Goal: Information Seeking & Learning: Check status

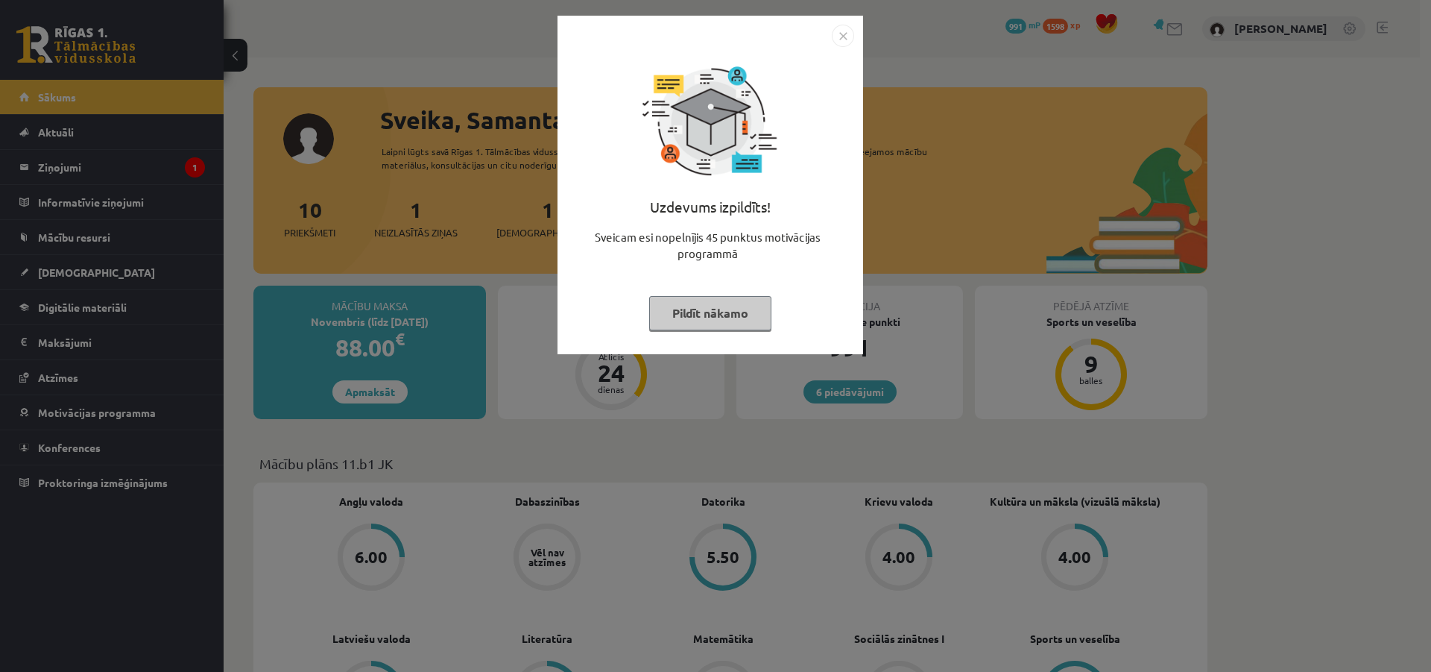
click at [842, 29] on img "Close" at bounding box center [843, 36] width 22 height 22
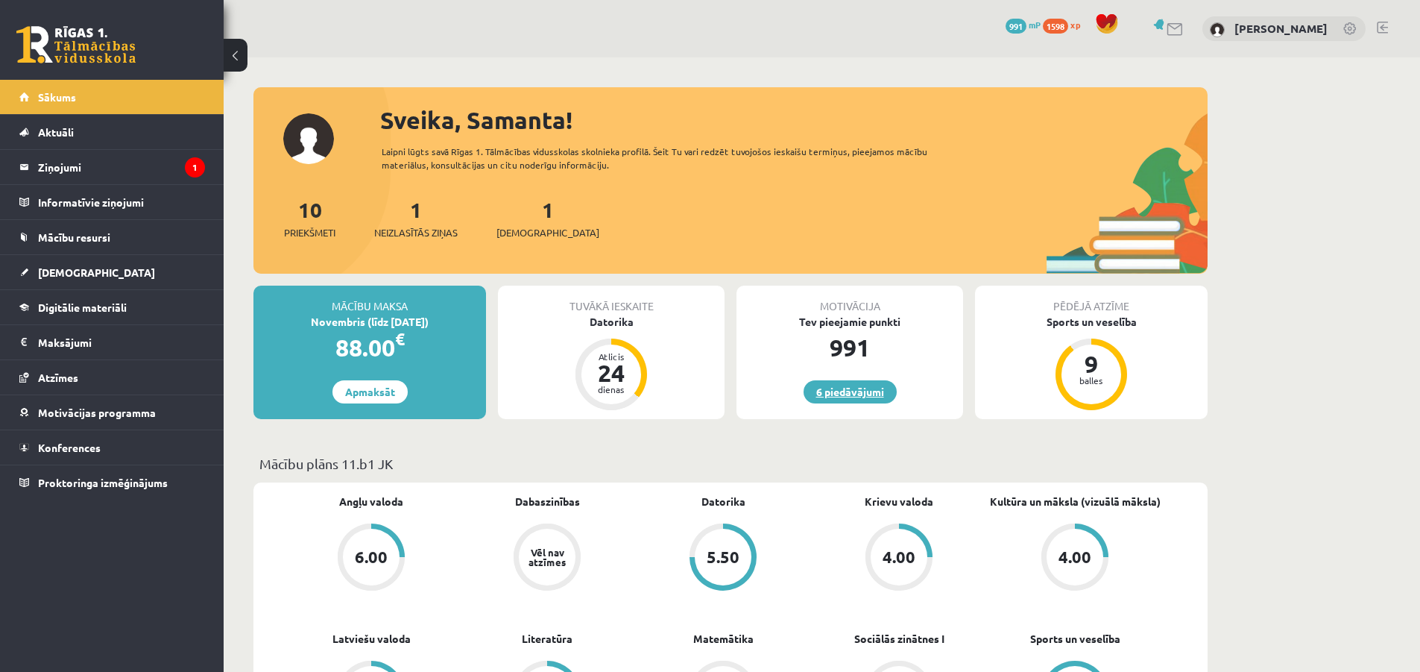
scroll to position [199, 0]
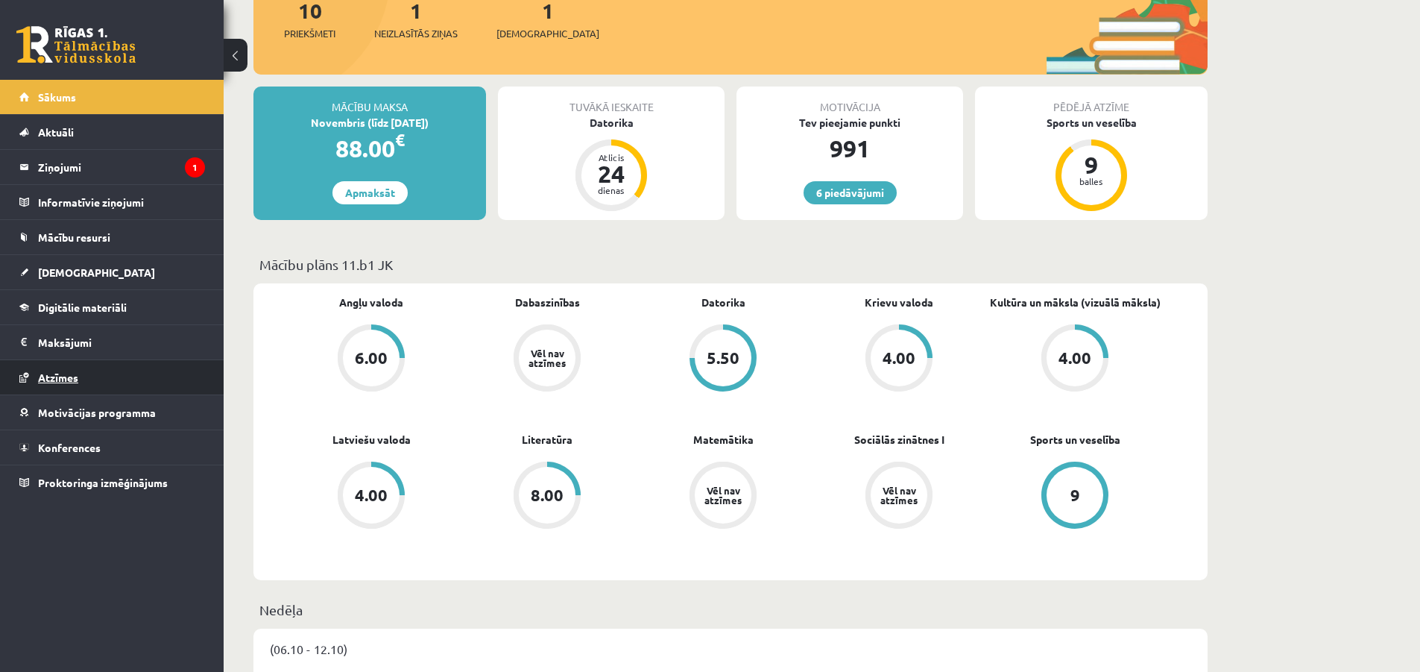
click at [70, 370] on link "Atzīmes" at bounding box center [112, 377] width 186 height 34
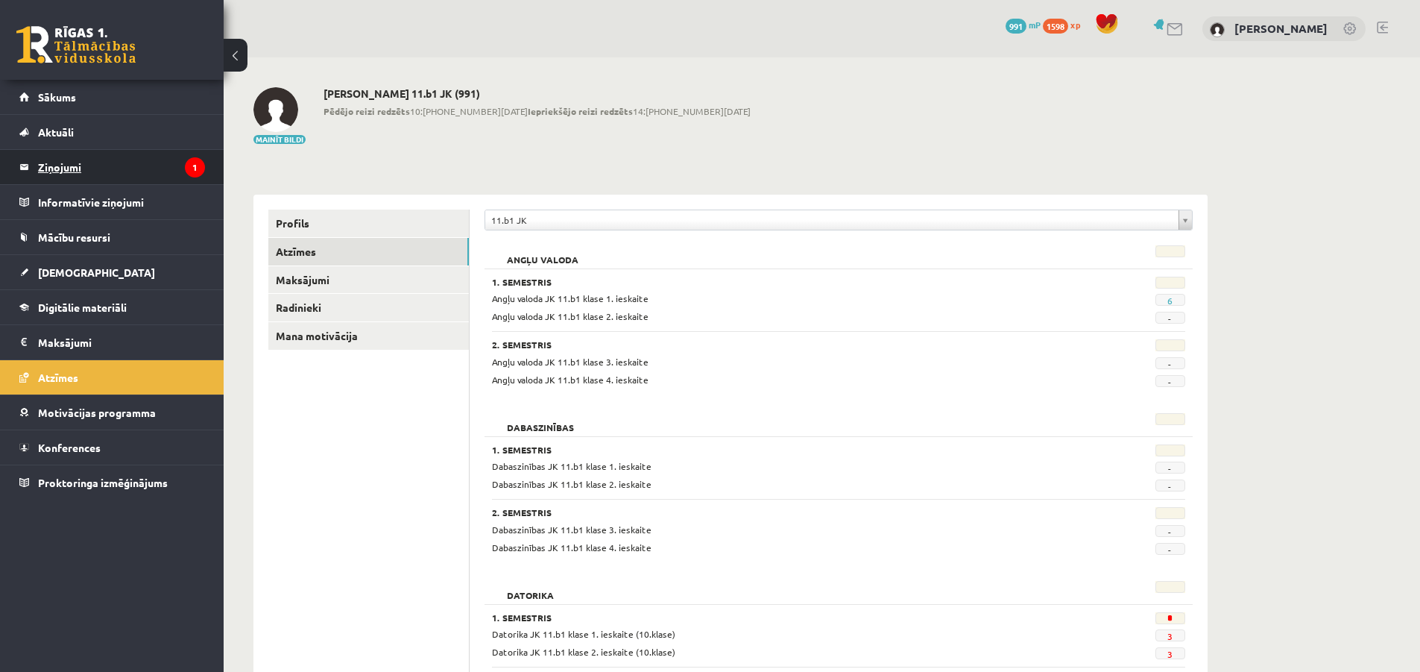
click at [122, 176] on legend "Ziņojumi 1" at bounding box center [121, 167] width 167 height 34
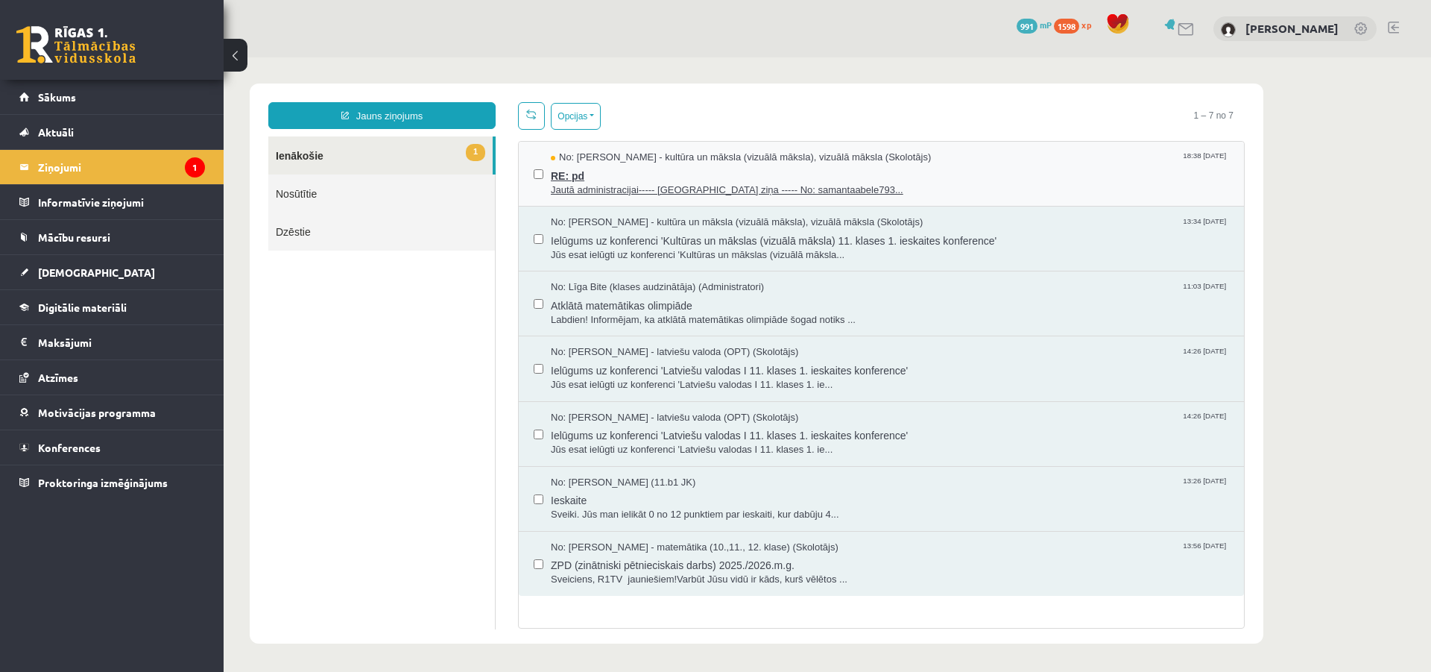
click at [634, 186] on span "Jautā administracijai----- Oriģinālā ziņa ----- No: samantaabele793..." at bounding box center [890, 190] width 678 height 14
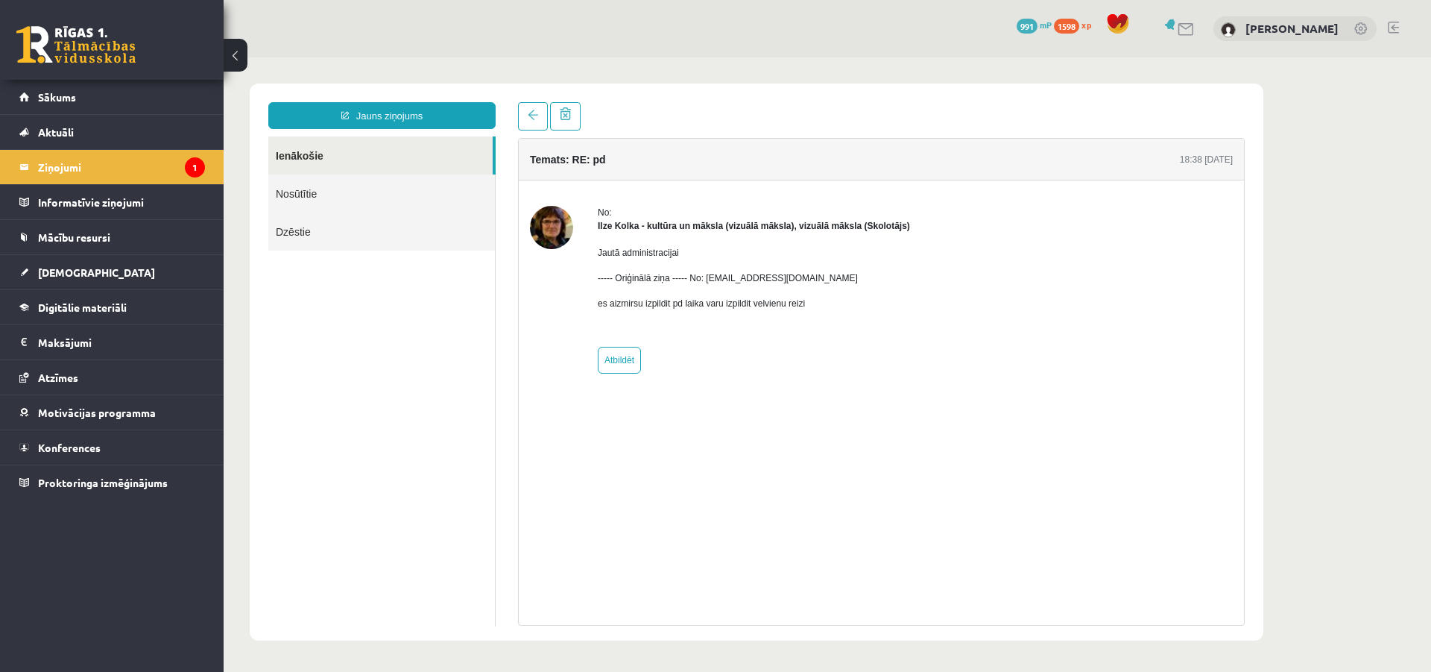
click at [624, 246] on p "Jautā administracijai" at bounding box center [754, 252] width 312 height 13
click at [632, 255] on p "Jautā administracijai" at bounding box center [754, 252] width 312 height 13
click at [622, 359] on link "Atbildēt" at bounding box center [619, 360] width 43 height 27
type input "**********"
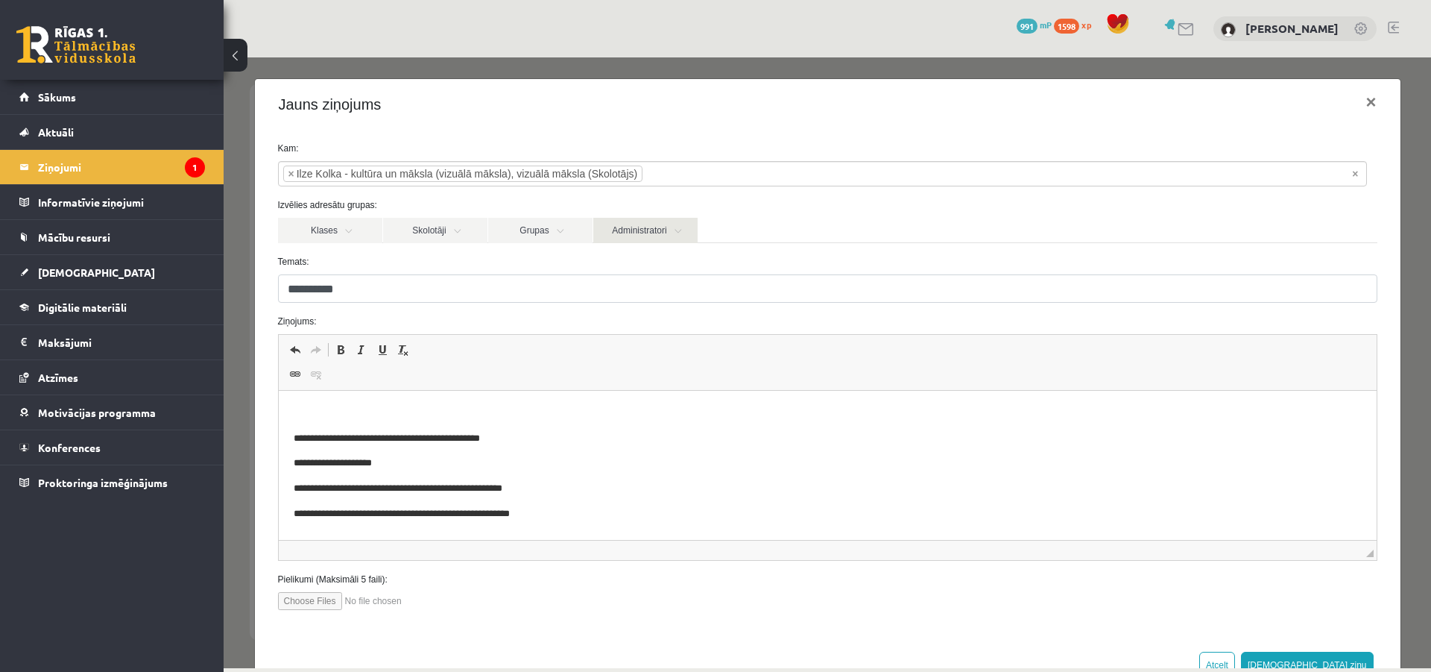
click at [667, 224] on link "Administratori" at bounding box center [645, 230] width 104 height 25
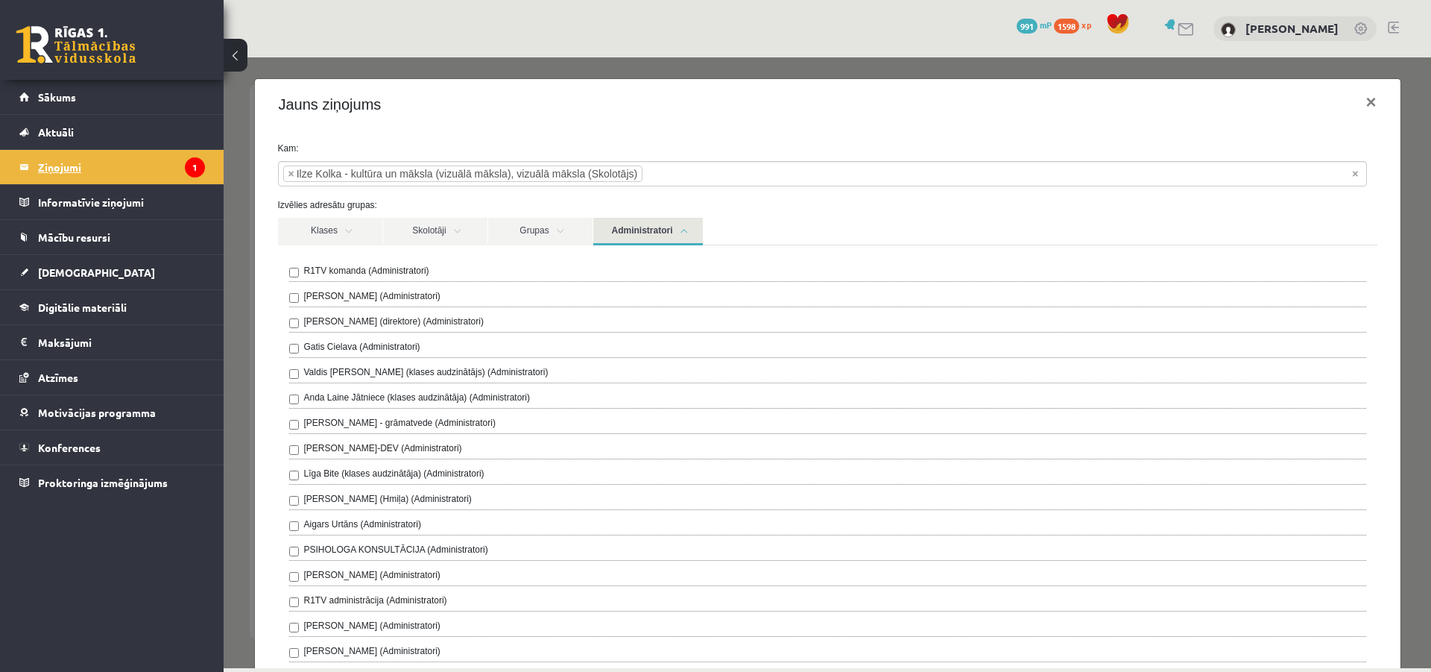
click at [66, 172] on legend "Ziņojumi 1" at bounding box center [121, 167] width 167 height 34
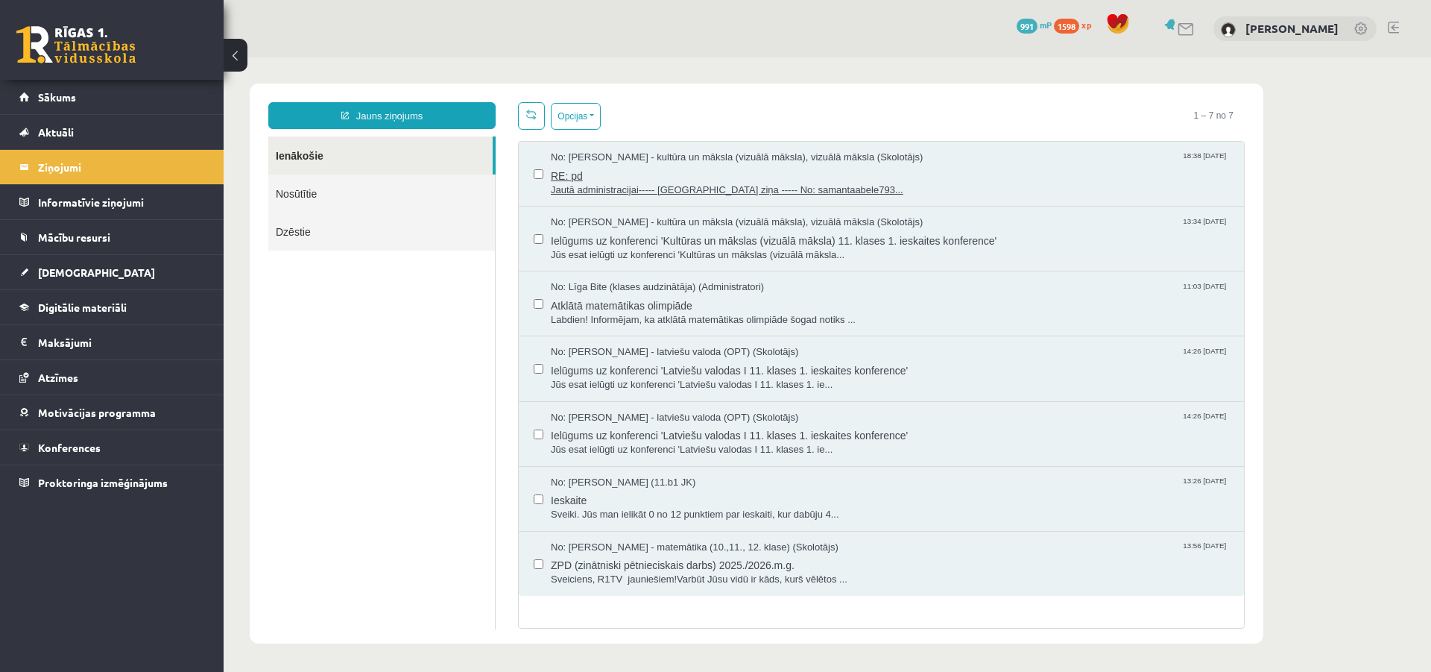
click at [660, 168] on span "RE: pd" at bounding box center [890, 174] width 678 height 19
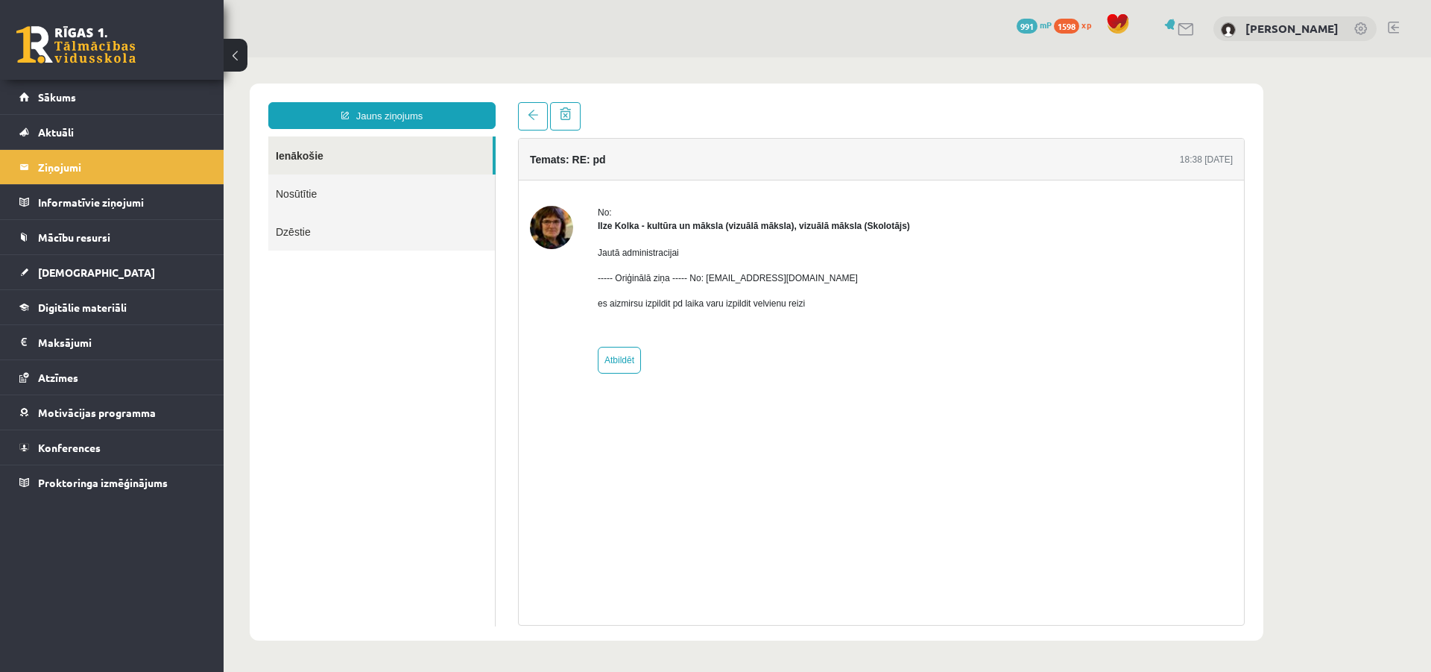
click at [701, 280] on p "----- Oriģinālā ziņa ----- No: samantaabele793@gmail.com" at bounding box center [754, 277] width 312 height 13
click at [79, 271] on span "[DEMOGRAPHIC_DATA]" at bounding box center [96, 271] width 117 height 13
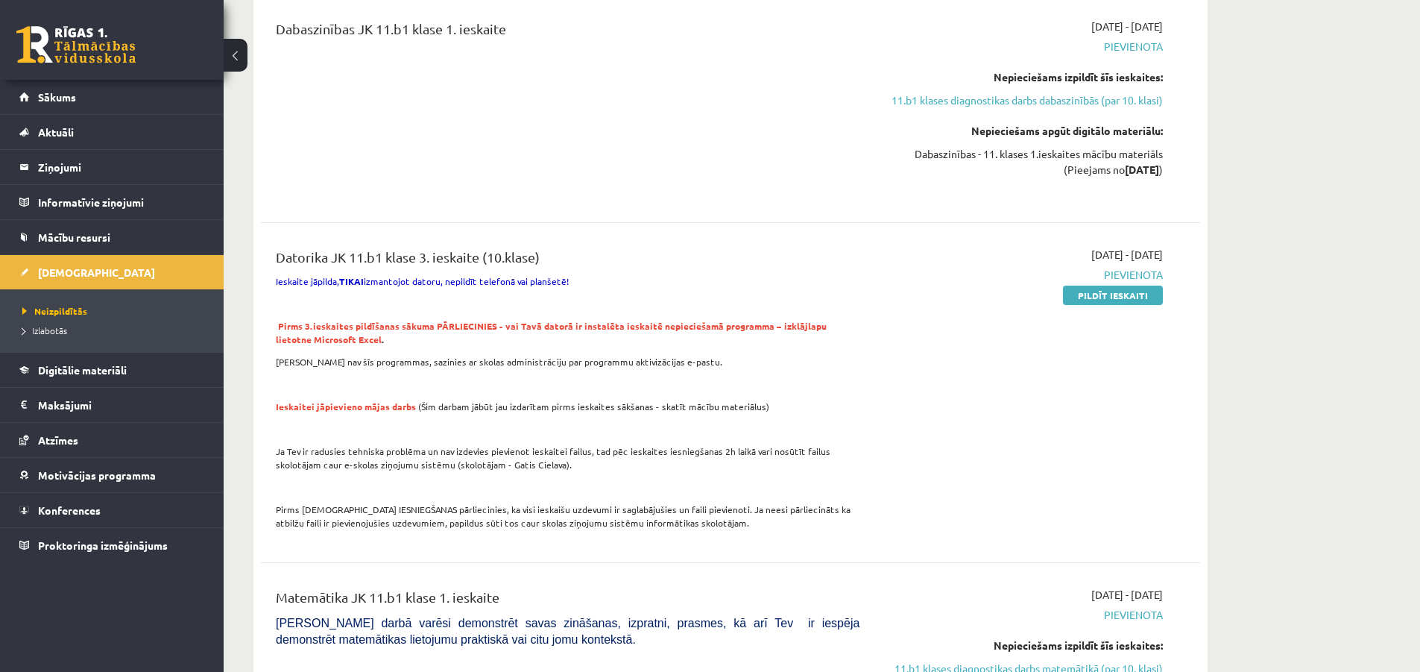
scroll to position [397, 0]
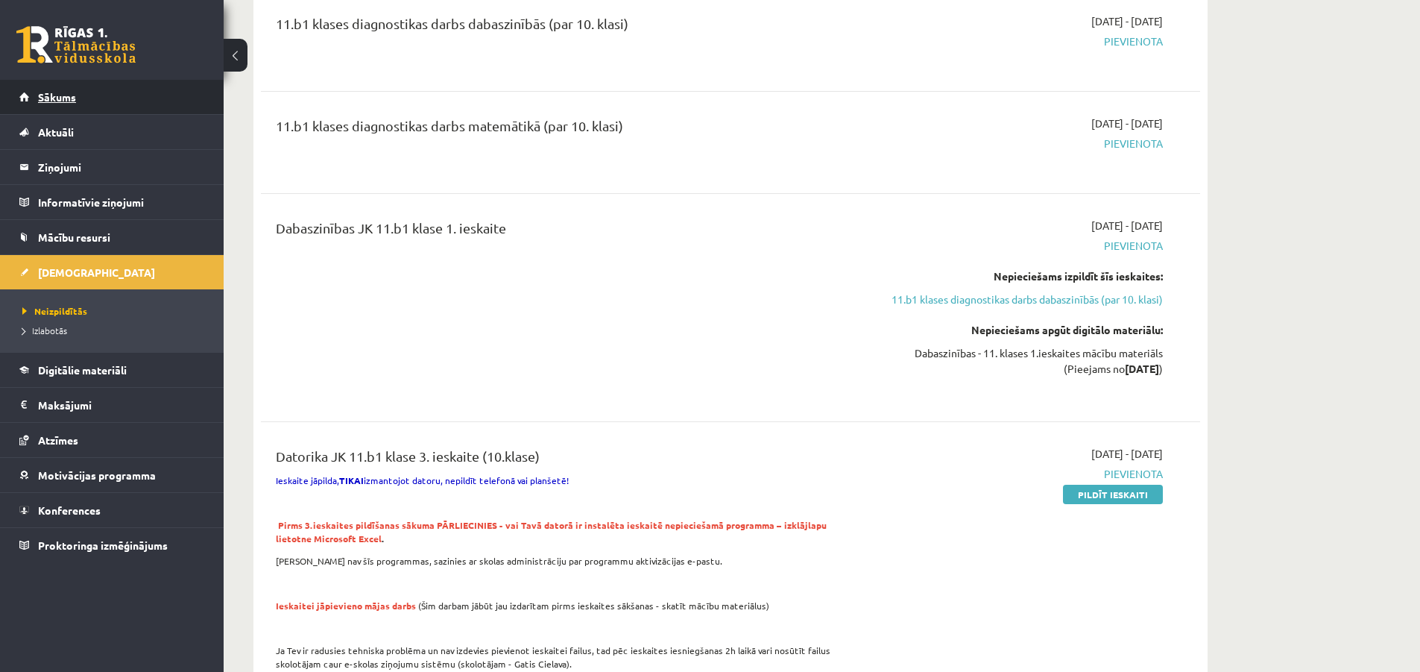
click at [125, 98] on link "Sākums" at bounding box center [112, 97] width 186 height 34
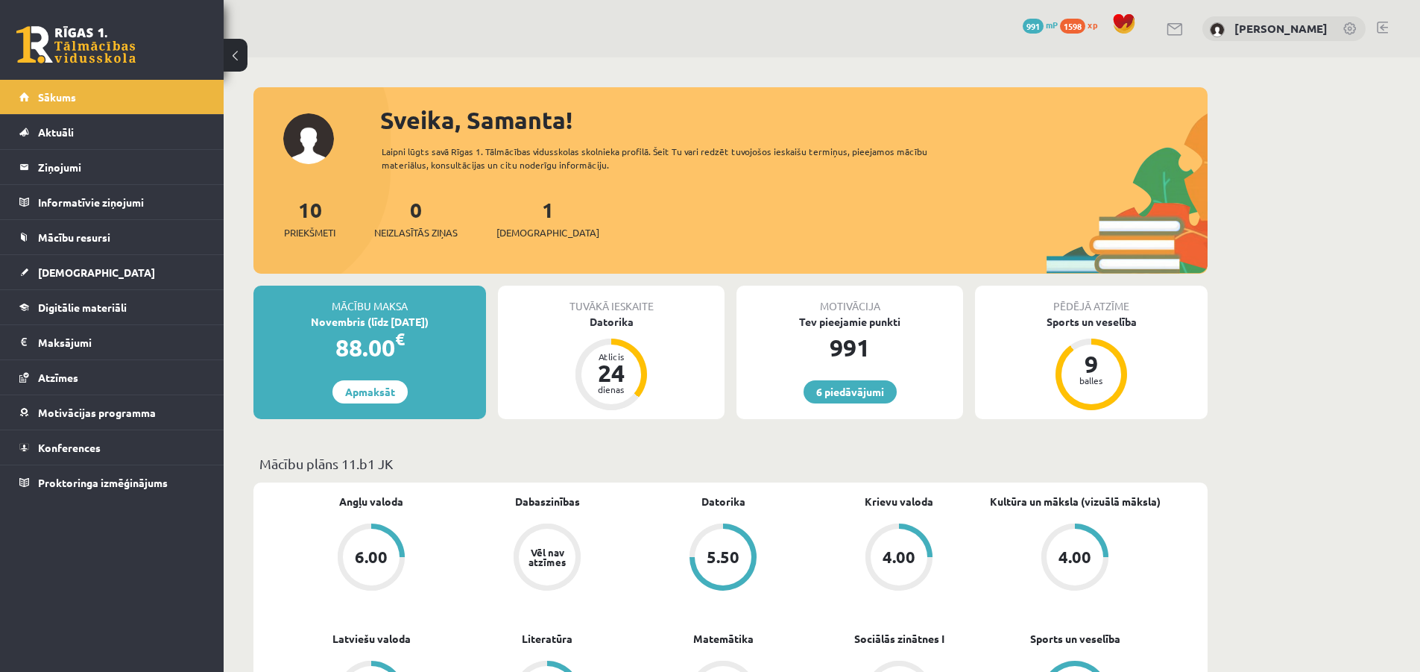
scroll to position [199, 0]
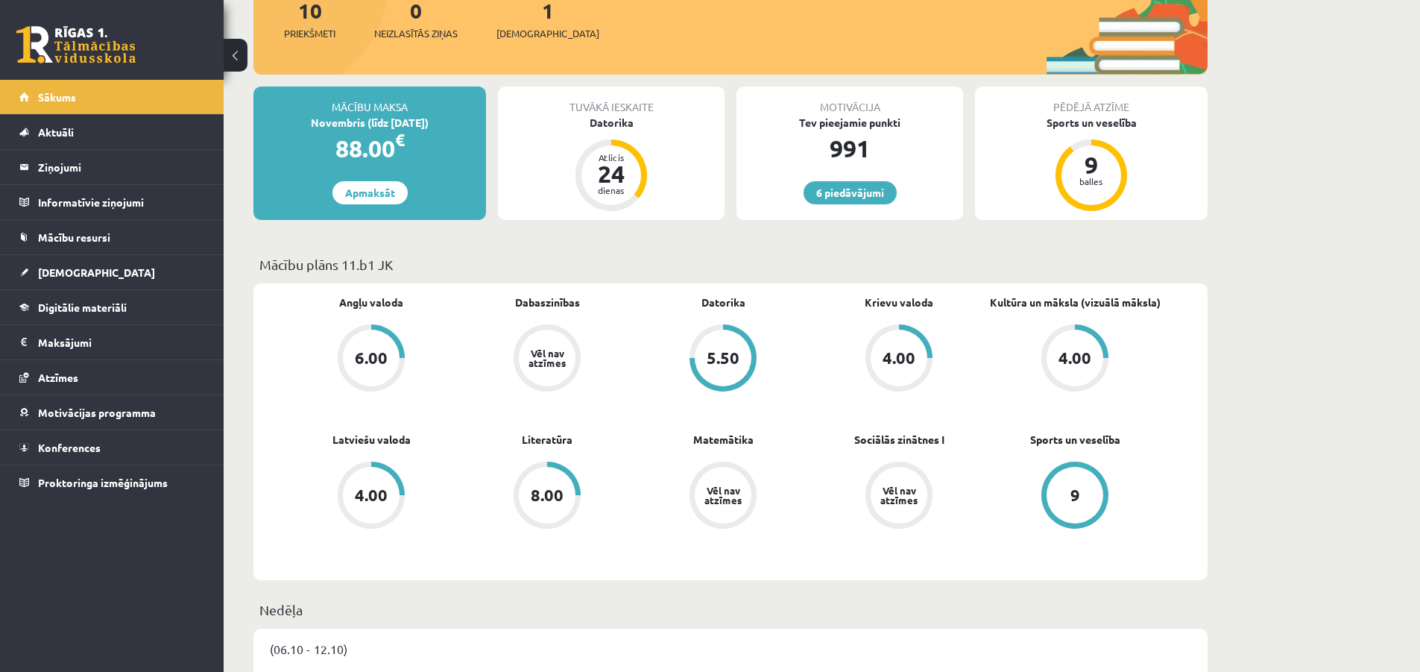
drag, startPoint x: 1063, startPoint y: 29, endPoint x: 959, endPoint y: 257, distance: 250.6
click at [957, 257] on p "Mācību plāns 11.b1 JK" at bounding box center [730, 264] width 942 height 20
click at [857, 192] on link "6 piedāvājumi" at bounding box center [850, 192] width 93 height 23
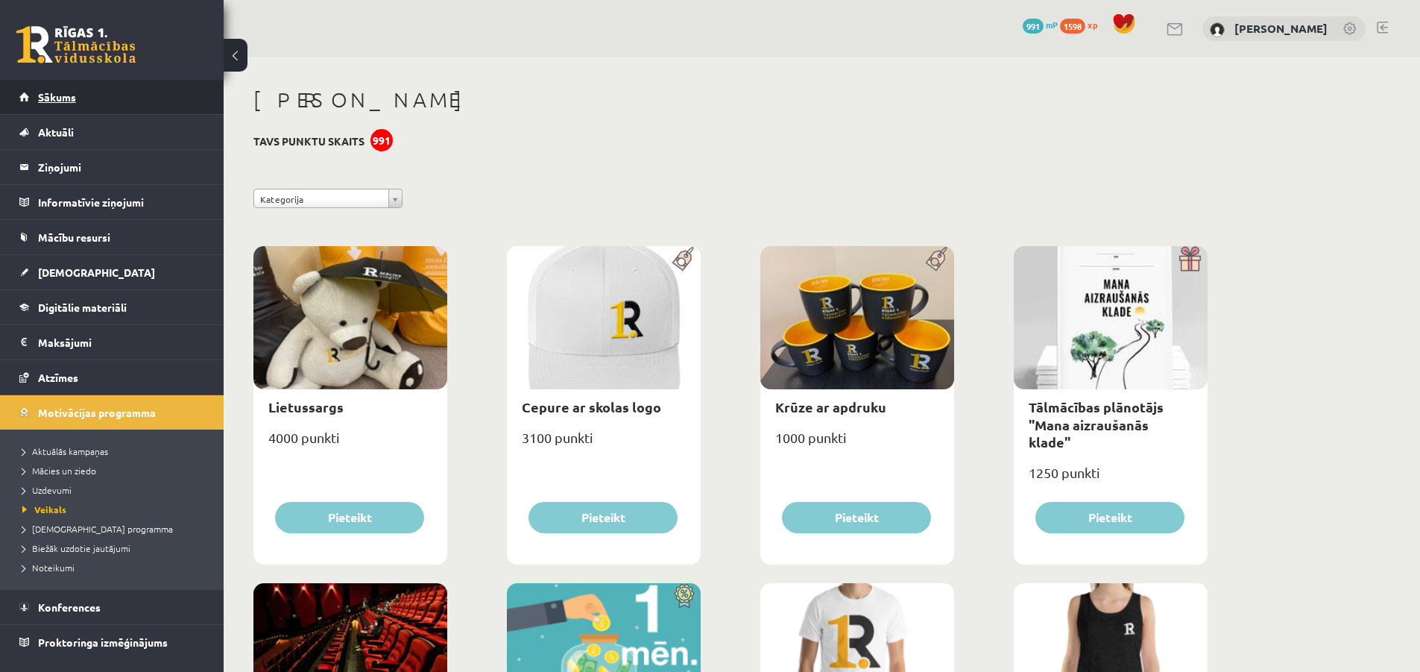
click at [60, 92] on span "Sākums" at bounding box center [57, 96] width 38 height 13
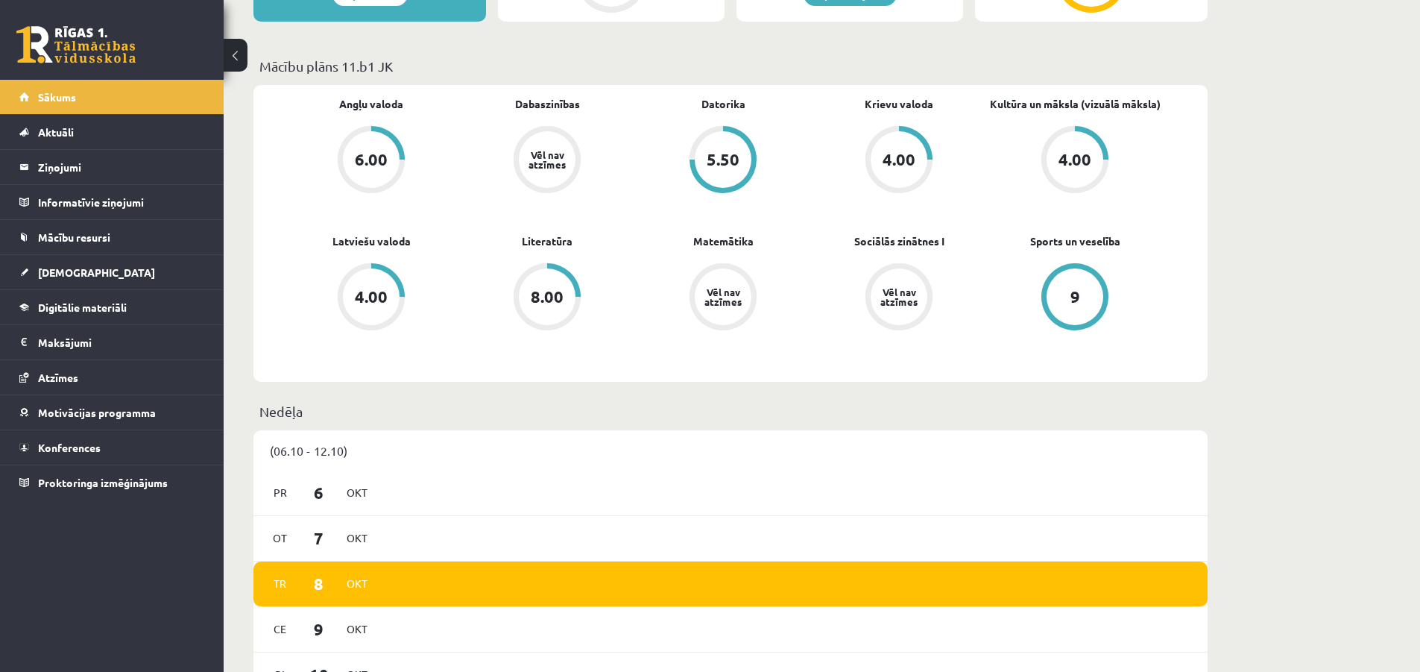
scroll to position [199, 0]
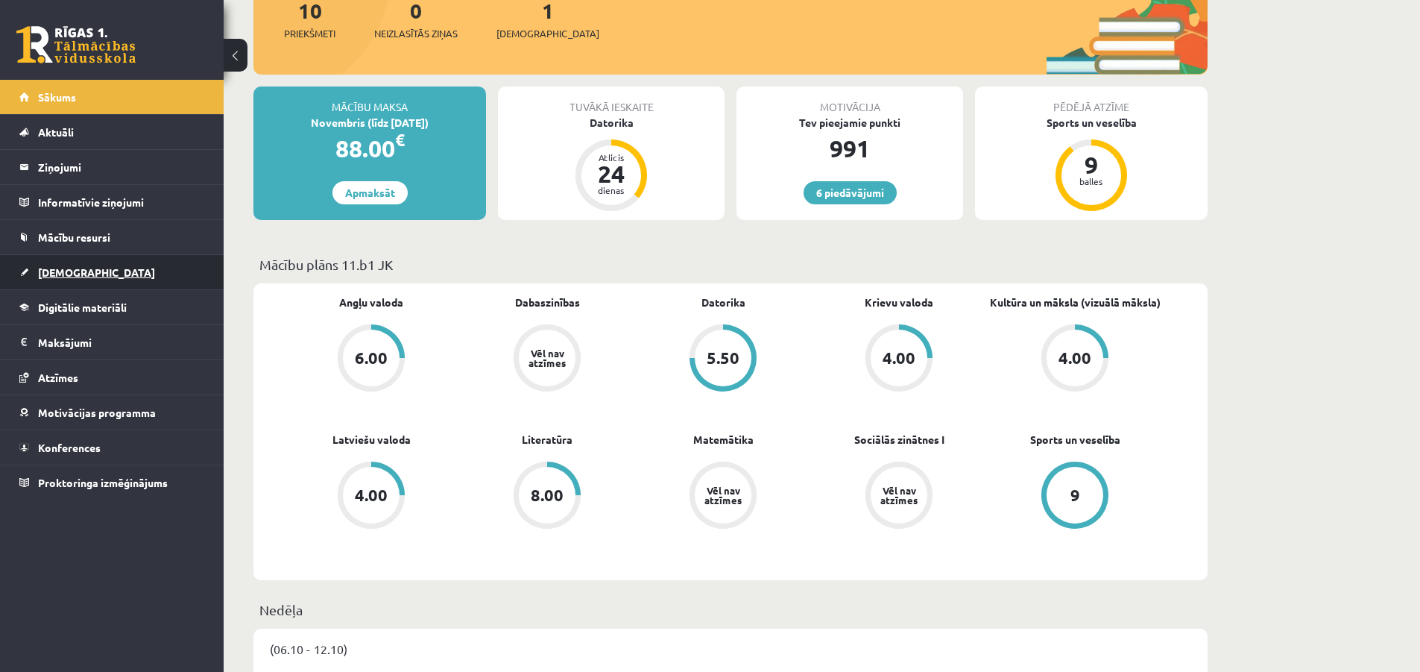
click at [81, 279] on link "[DEMOGRAPHIC_DATA]" at bounding box center [112, 272] width 186 height 34
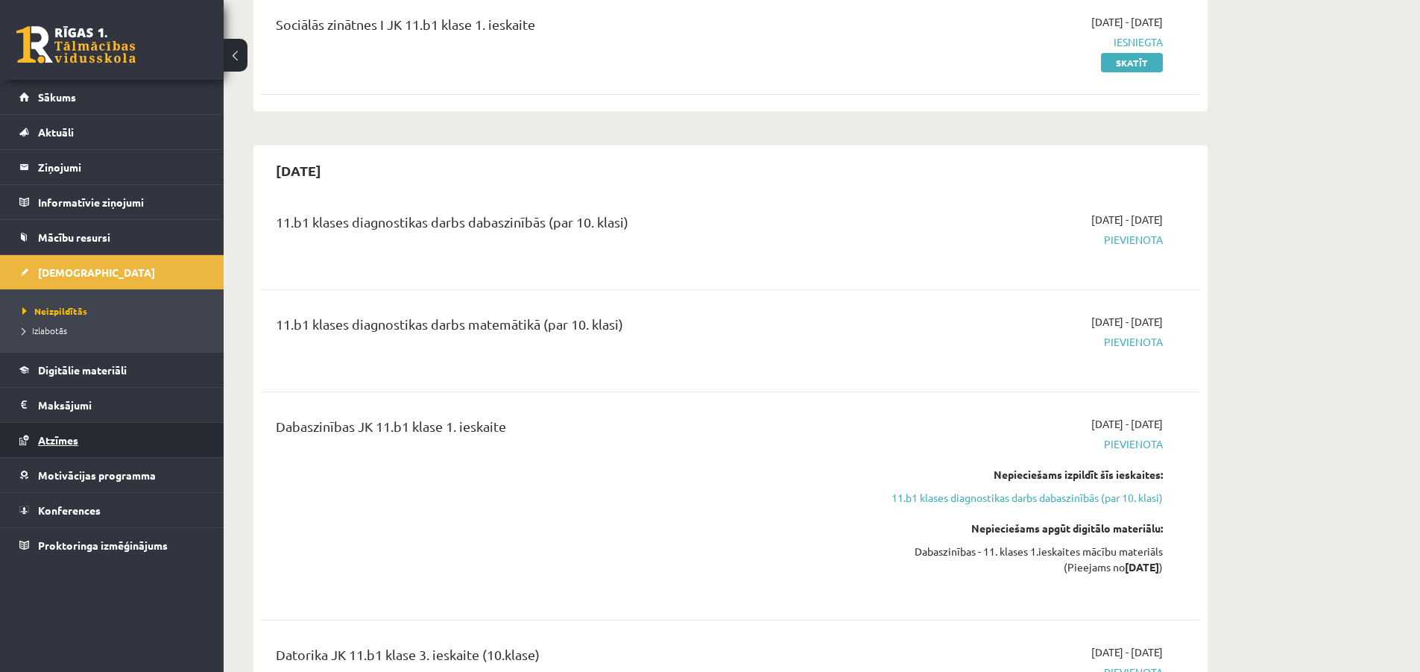
click at [71, 444] on span "Atzīmes" at bounding box center [58, 439] width 40 height 13
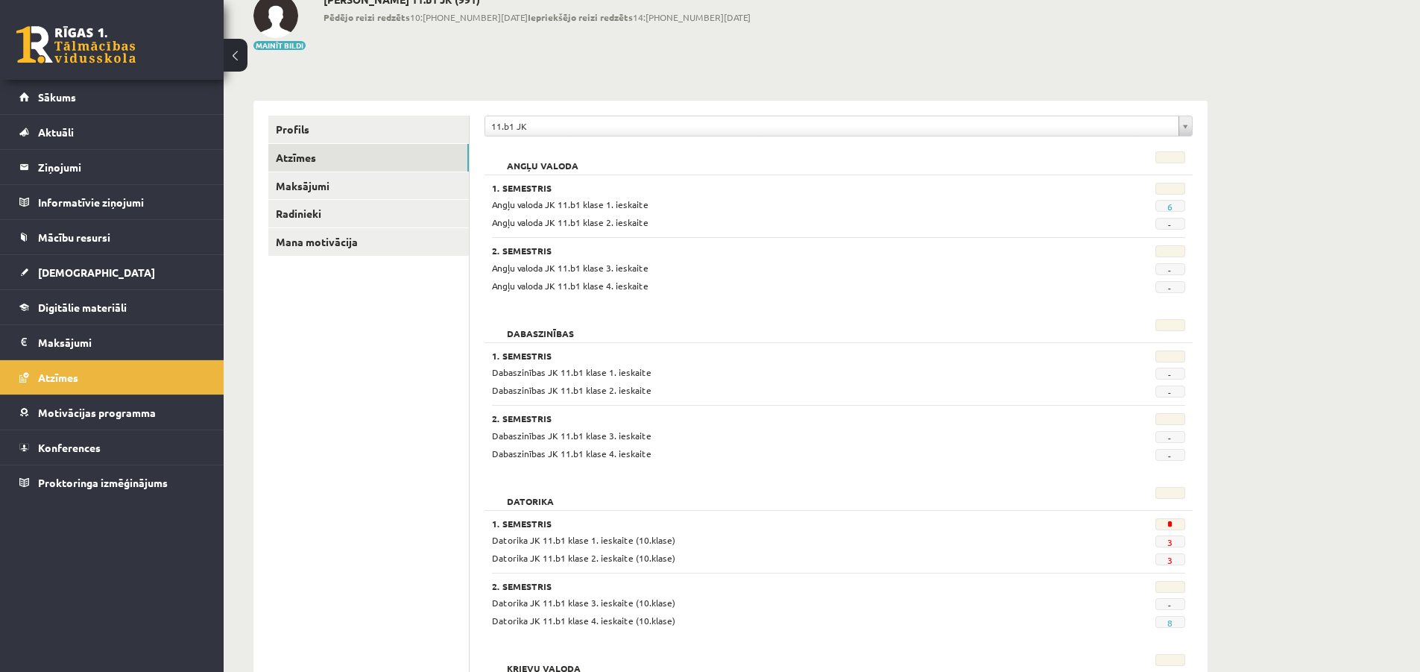
scroll to position [293, 0]
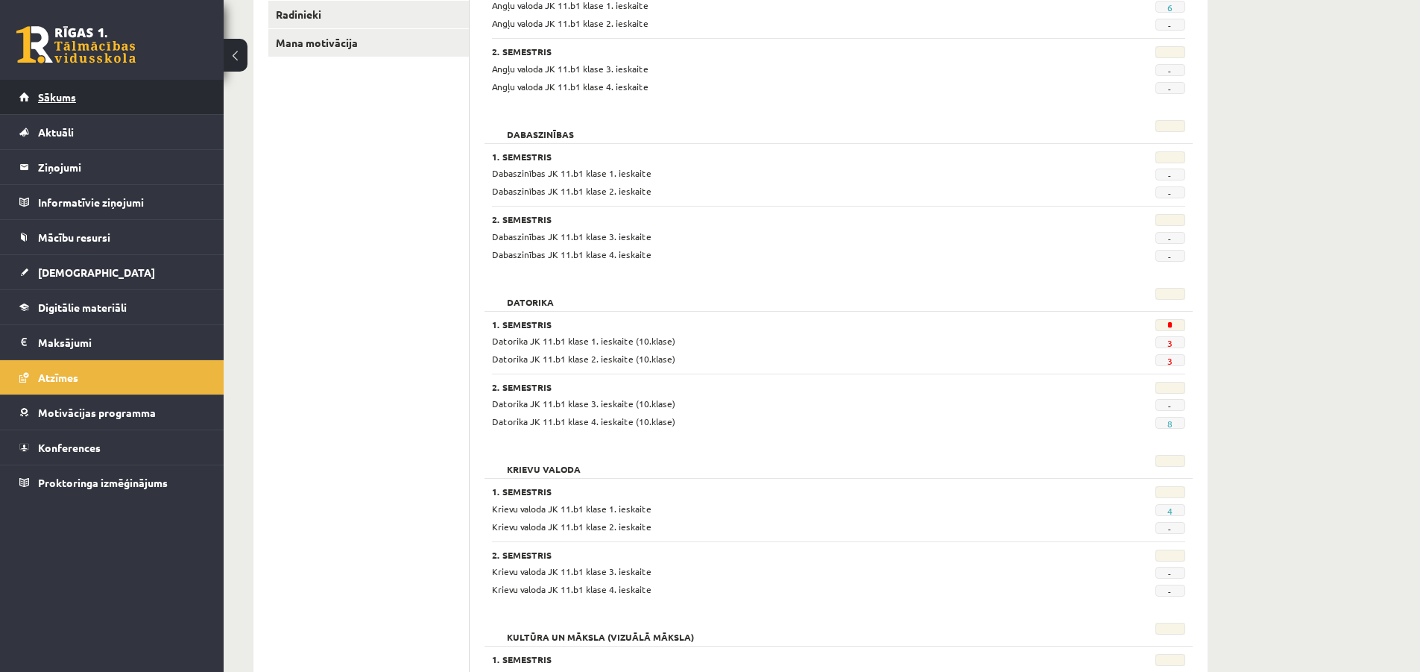
click at [80, 95] on link "Sākums" at bounding box center [112, 97] width 186 height 34
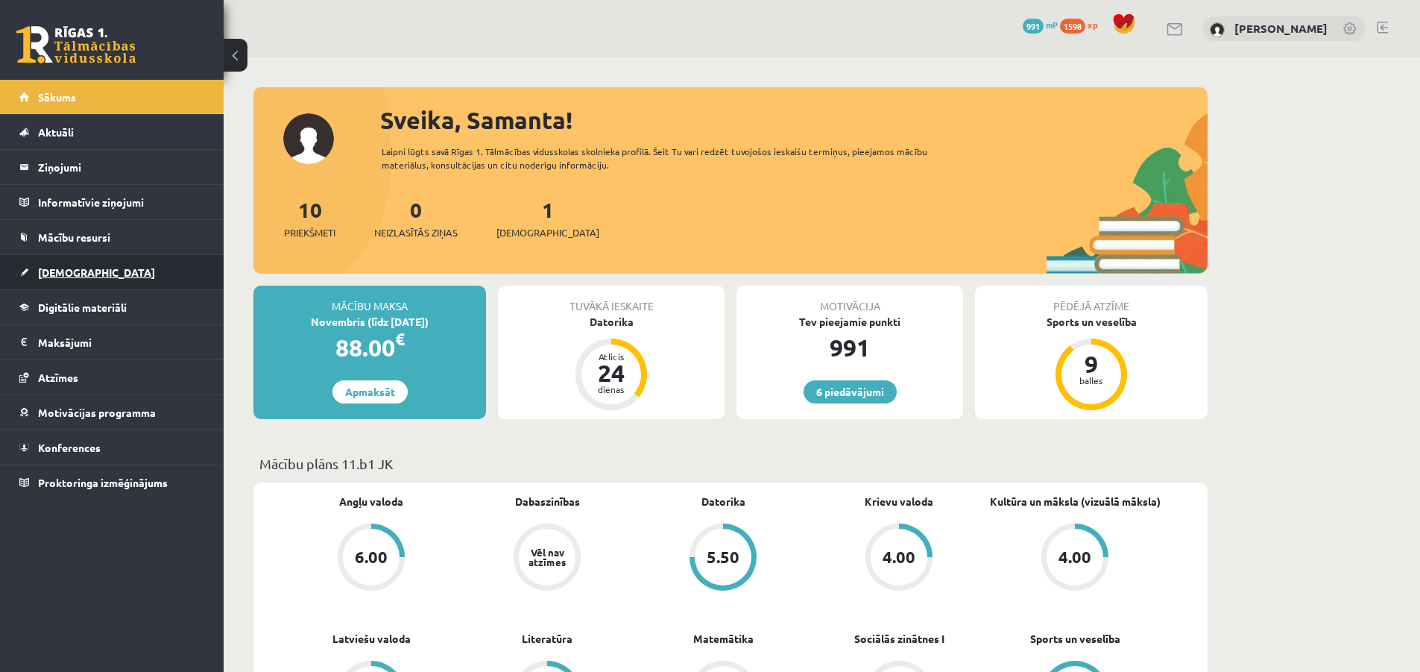
click at [96, 275] on link "[DEMOGRAPHIC_DATA]" at bounding box center [112, 272] width 186 height 34
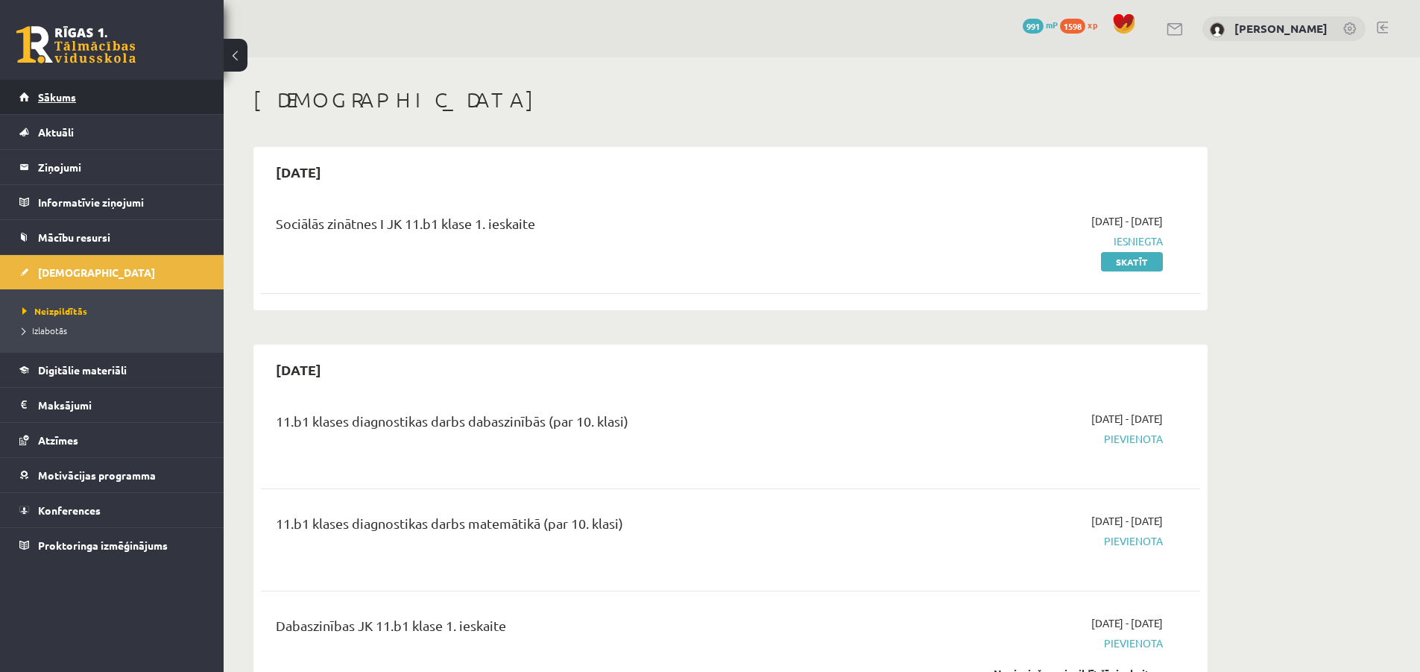
click at [67, 110] on link "Sākums" at bounding box center [112, 97] width 186 height 34
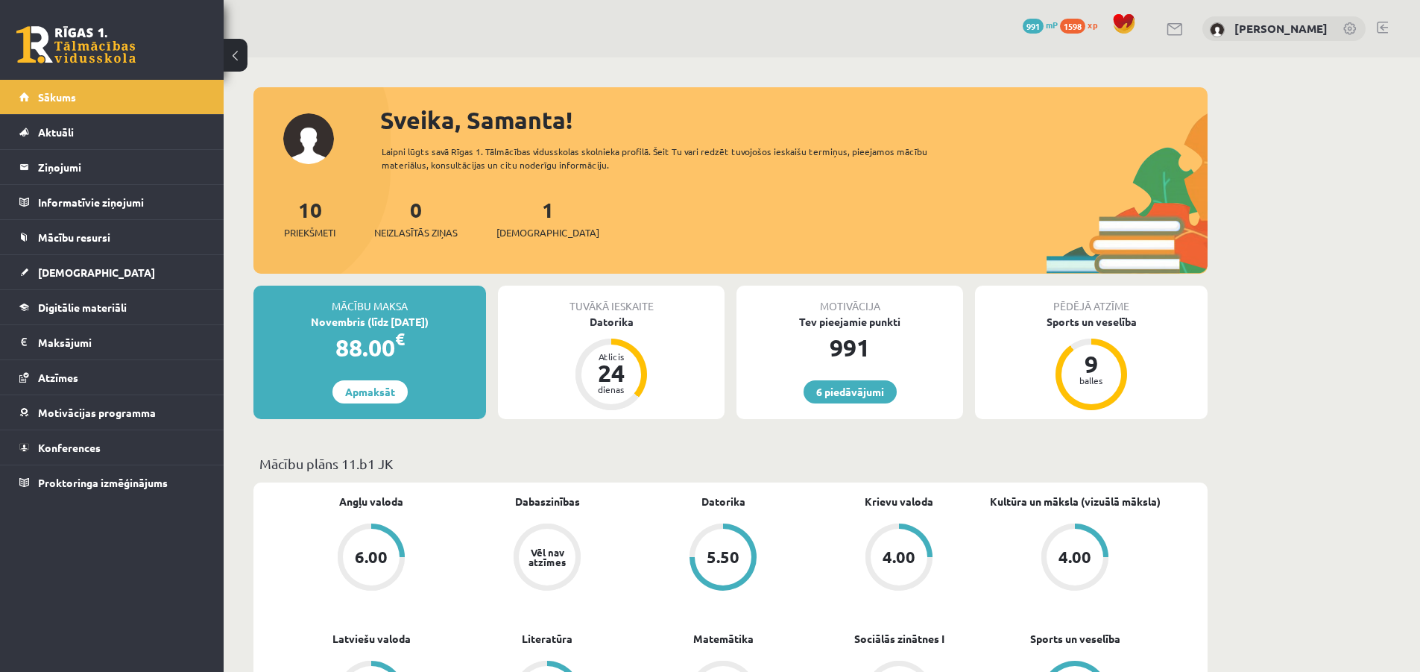
scroll to position [199, 0]
